Goal: Find specific page/section: Find specific page/section

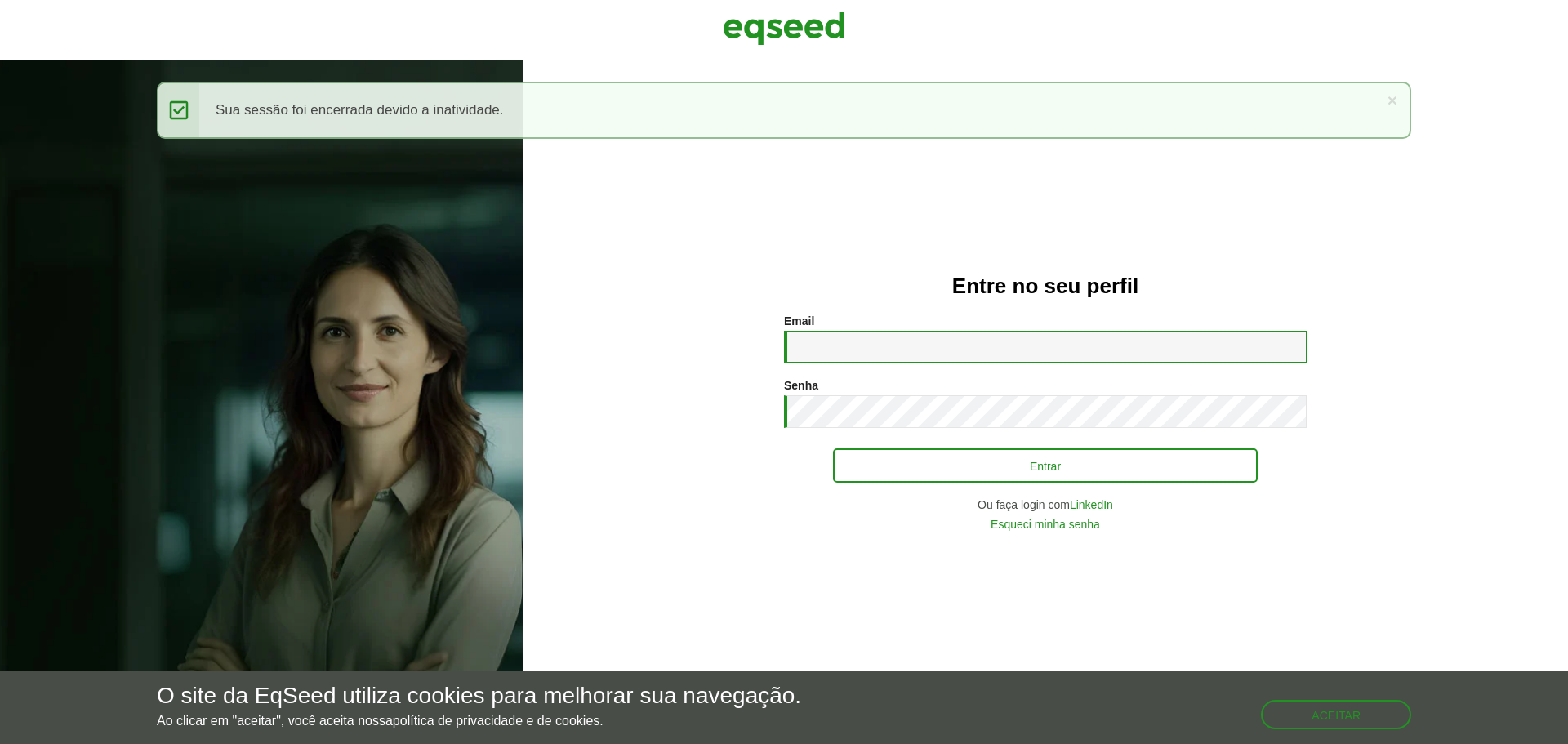
type input "**********"
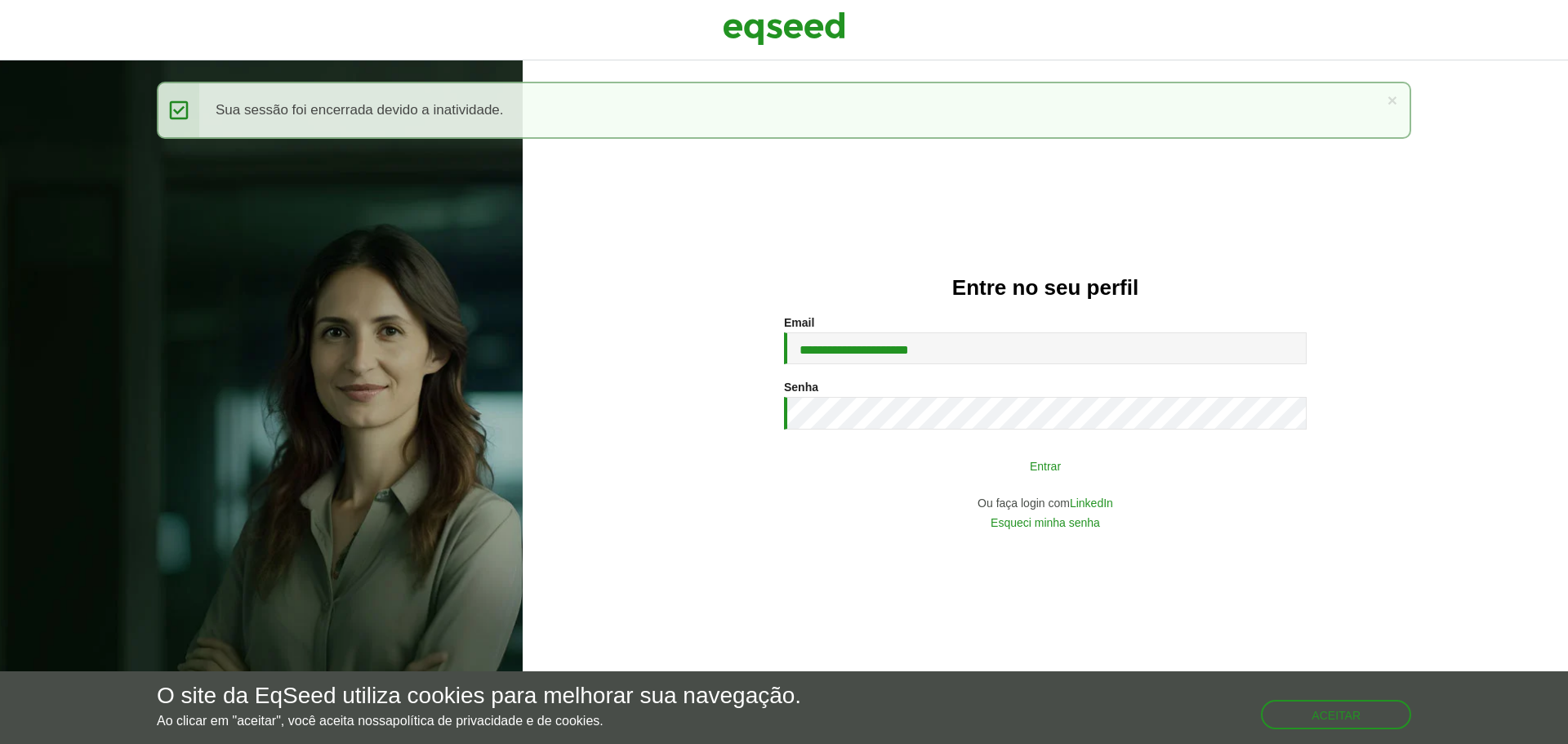
click at [1056, 467] on button "Entrar" at bounding box center [1045, 465] width 424 height 31
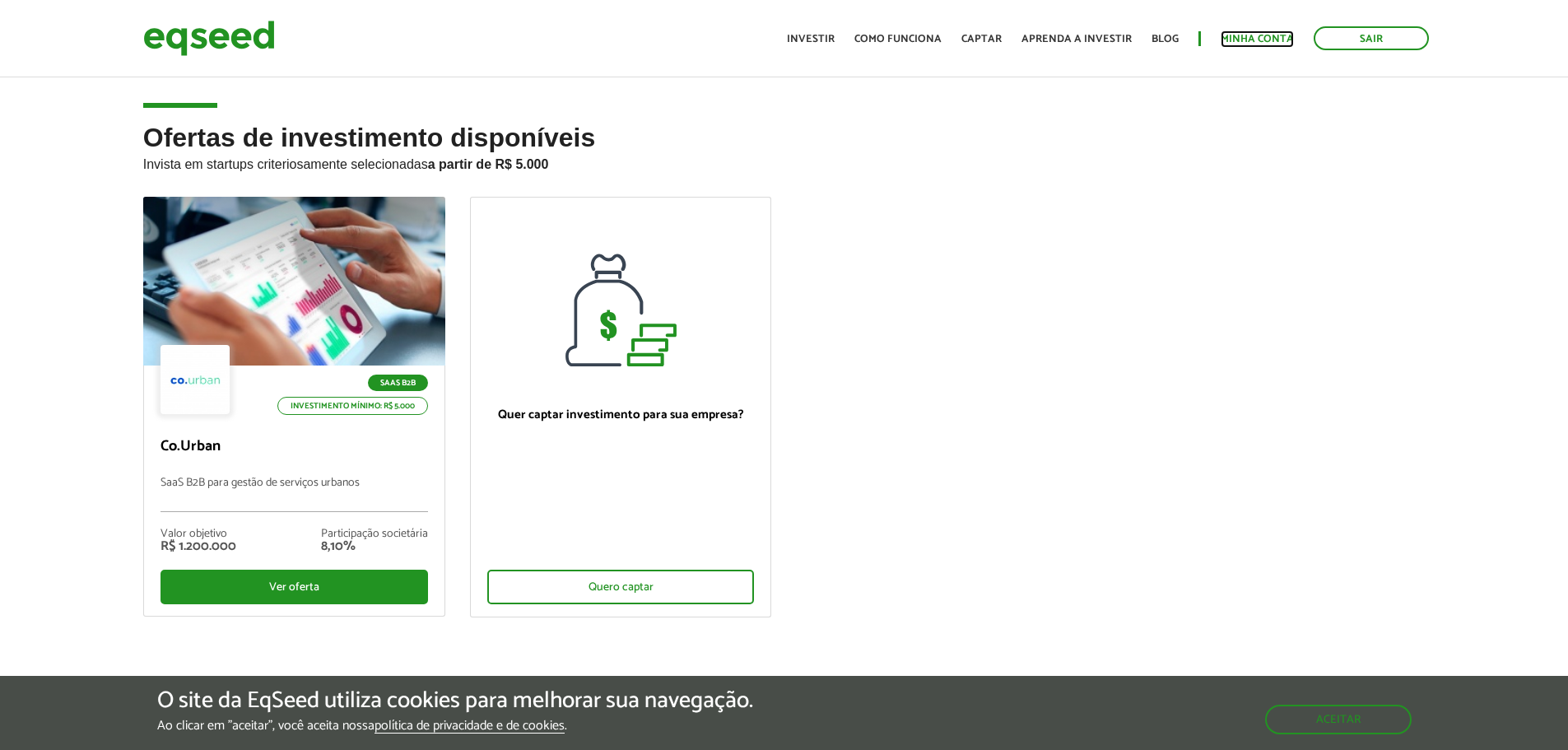
click at [1228, 33] on link "Minha conta" at bounding box center [1257, 38] width 74 height 11
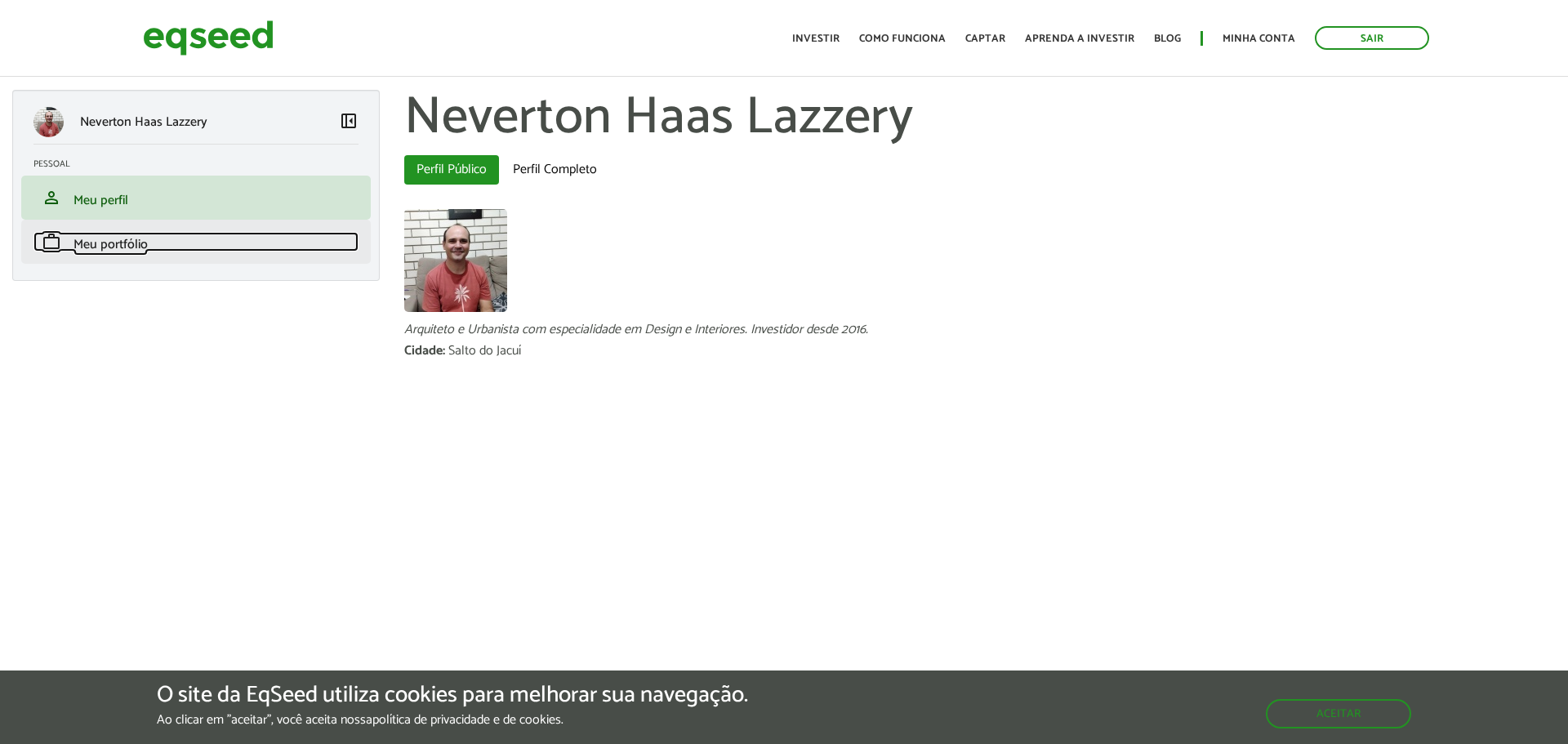
click at [123, 243] on span "Meu portfólio" at bounding box center [111, 244] width 75 height 22
